Goal: Check status: Check status

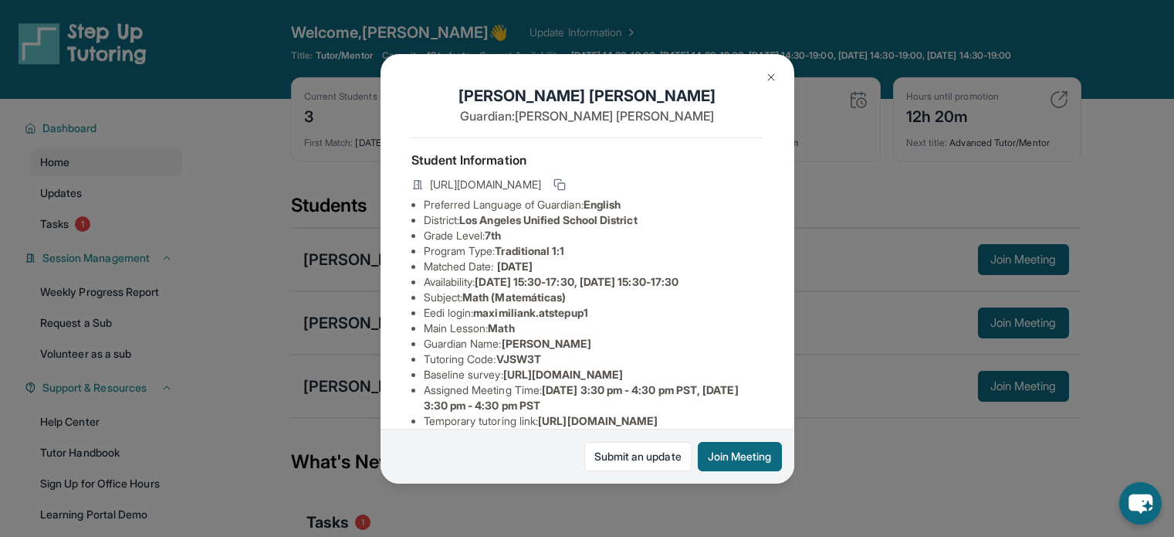
click at [946, 371] on div "Maximilian Karamian Guardian: Armineh Karamian Student Information https://stud…" at bounding box center [587, 268] width 1174 height 537
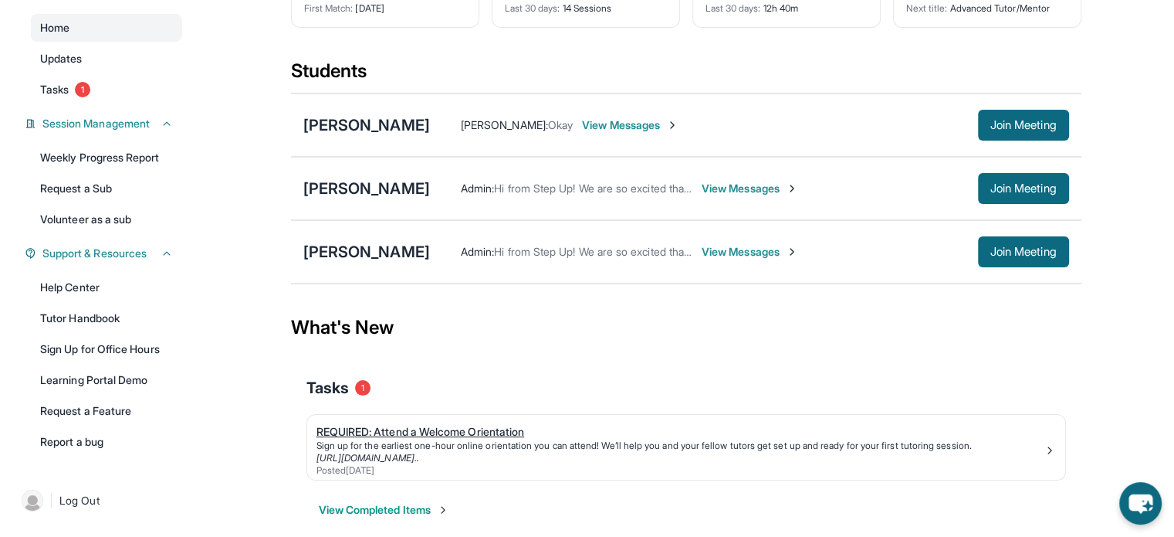
scroll to position [162, 0]
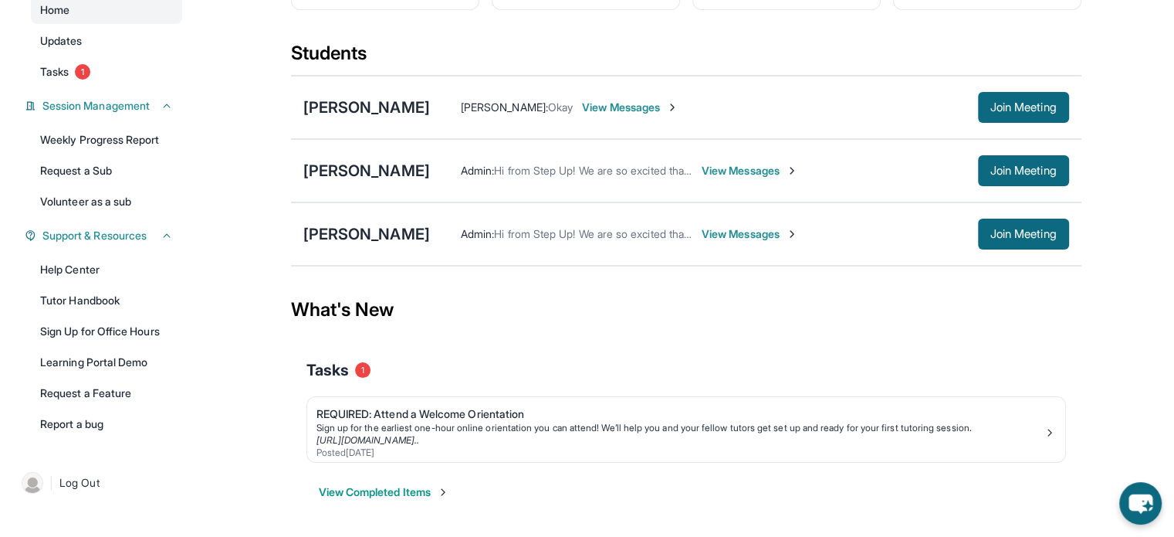
scroll to position [162, 0]
